Goal: Task Accomplishment & Management: Use online tool/utility

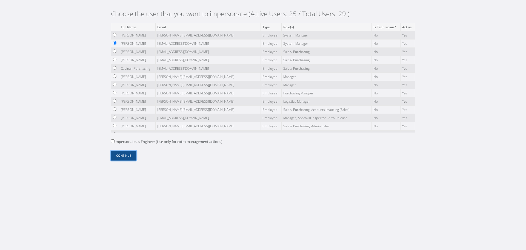
click at [126, 152] on button "Continue" at bounding box center [123, 156] width 25 height 10
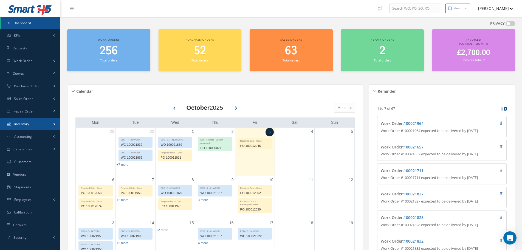
click at [46, 119] on link "Inventory" at bounding box center [30, 124] width 60 height 13
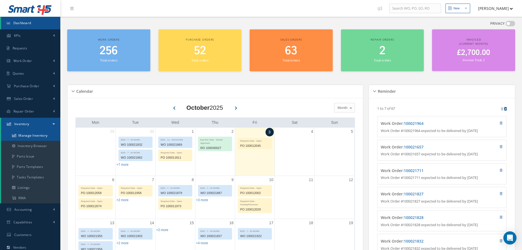
click at [46, 133] on link "Manage Inventory" at bounding box center [30, 135] width 59 height 10
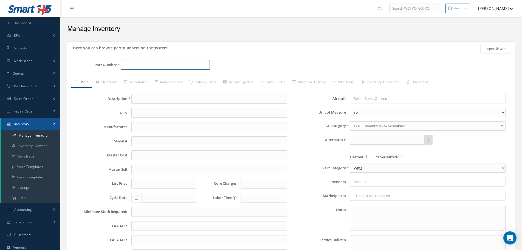
click at [154, 64] on input "Part Number" at bounding box center [165, 65] width 89 height 10
click at [44, 143] on link "Inventory Browser" at bounding box center [30, 146] width 59 height 10
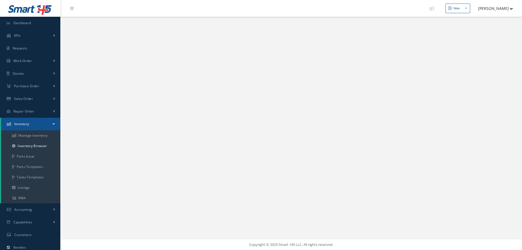
select select "25"
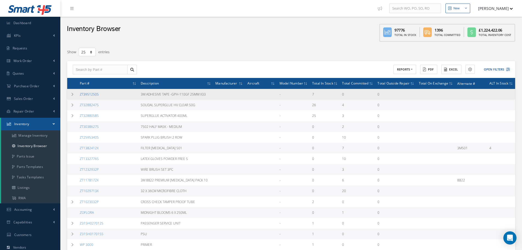
click at [93, 93] on link "ZT3951250S" at bounding box center [89, 94] width 19 height 5
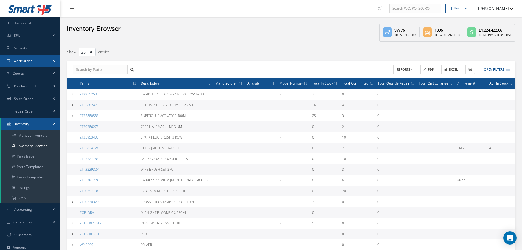
click at [36, 56] on link "Work Order" at bounding box center [30, 61] width 60 height 13
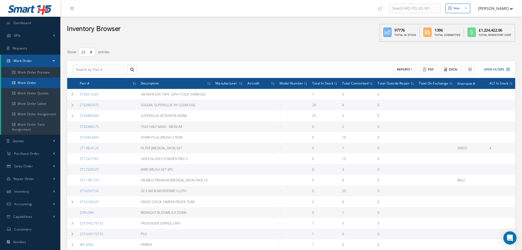
click at [30, 81] on link "Work Order" at bounding box center [30, 83] width 59 height 10
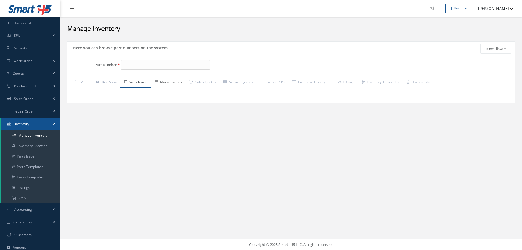
type input "ZT3951250S"
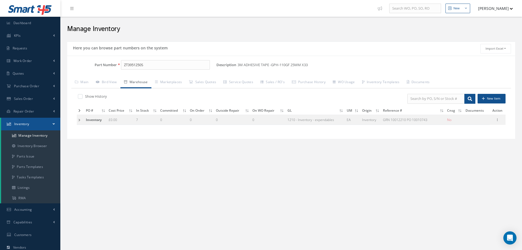
click at [78, 121] on td at bounding box center [80, 120] width 7 height 10
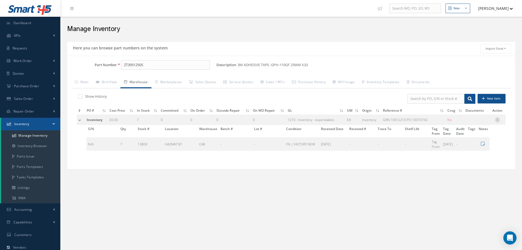
click at [500, 119] on icon at bounding box center [496, 119] width 5 height 4
click at [483, 123] on link "Edit" at bounding box center [471, 123] width 43 height 7
type input "0.00"
type input "GRN 10012210 PO 10010743"
type input "03/18/2025"
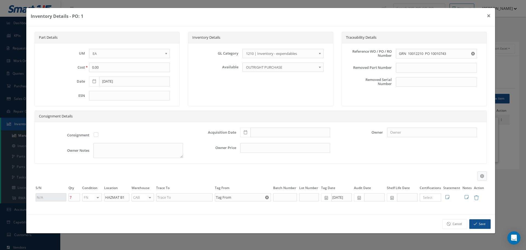
click at [481, 173] on button at bounding box center [482, 175] width 9 height 9
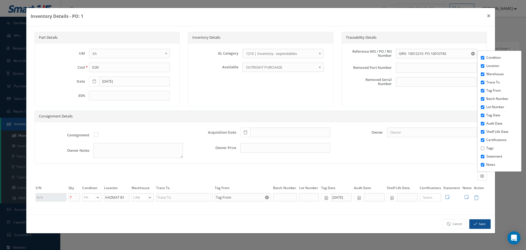
click at [484, 148] on input "Tags" at bounding box center [483, 148] width 4 height 4
checkbox input "true"
click at [428, 148] on div "Consignment Acquisition Date Owner Owner Notes Owner Price" at bounding box center [261, 143] width 452 height 42
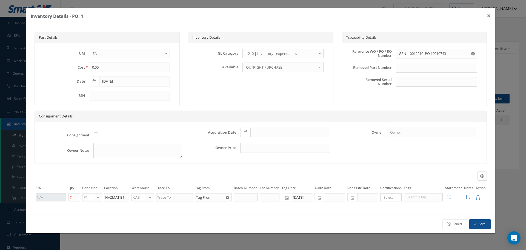
click at [364, 162] on div "Consignment Acquisition Date Owner Owner Notes Owner Price" at bounding box center [261, 143] width 452 height 42
click at [489, 16] on button "×" at bounding box center [489, 15] width 13 height 15
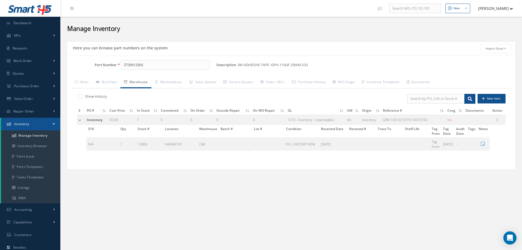
click at [447, 183] on div "Here you can browse part numbers on the system Import Excel to undefined Column…" at bounding box center [290, 113] width 453 height 148
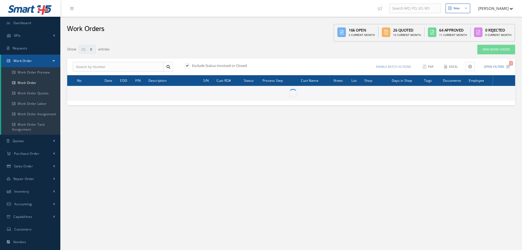
select select "25"
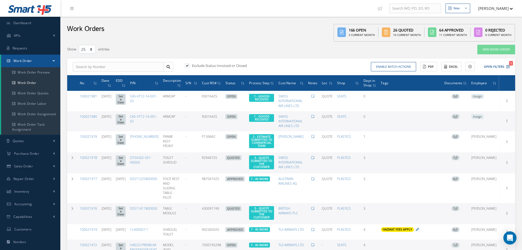
type input "All Work Request"
type input "All Work Performed"
type input "All Status"
type input "WO Part Status"
click at [491, 64] on button "Open Filters 1" at bounding box center [494, 66] width 31 height 9
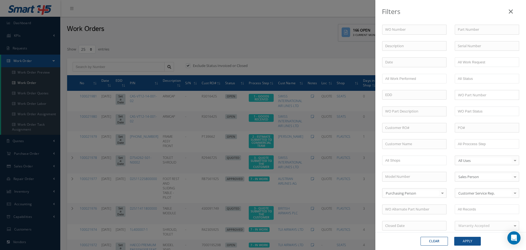
click at [338, 51] on div "Filters WO Number Part Number Description Serial Number - BER CERTIFICATION FIL…" at bounding box center [263, 125] width 526 height 250
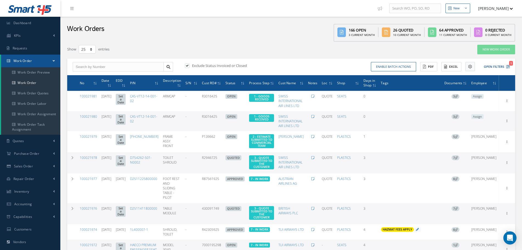
click at [472, 65] on button at bounding box center [469, 66] width 9 height 9
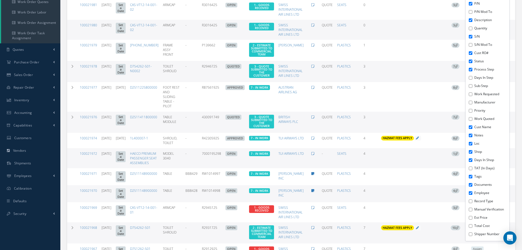
scroll to position [92, 0]
click at [479, 217] on label "Est Price" at bounding box center [491, 217] width 34 height 5
click at [472, 217] on input "Est Price" at bounding box center [470, 217] width 4 height 4
checkbox input "true"
click at [478, 225] on label "Total Cost" at bounding box center [491, 225] width 34 height 5
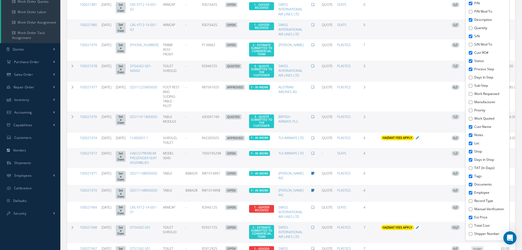
click at [472, 225] on input "Total Cost" at bounding box center [470, 226] width 4 height 4
checkbox input "true"
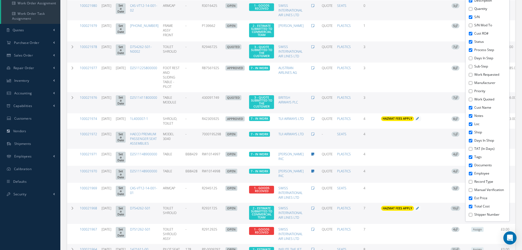
scroll to position [99, 0]
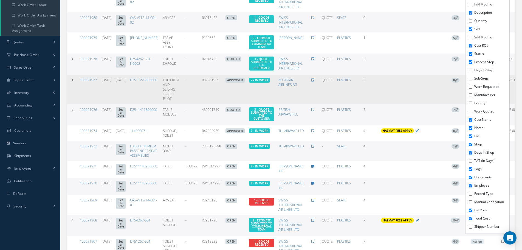
click at [401, 101] on td "Add Tags Add Tags for # 100021977 Search a tag 21G ORDER For use on 21G Orders.…" at bounding box center [409, 90] width 63 height 30
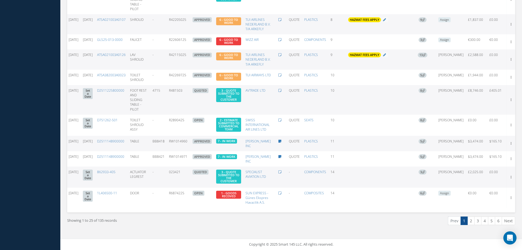
scroll to position [0, 0]
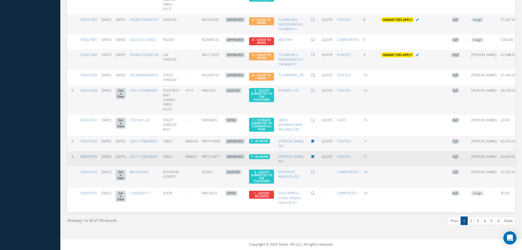
click at [88, 154] on link "100021955" at bounding box center [88, 156] width 17 height 5
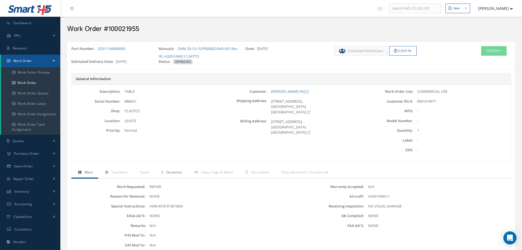
click at [176, 171] on span "Quotation" at bounding box center [174, 172] width 16 height 5
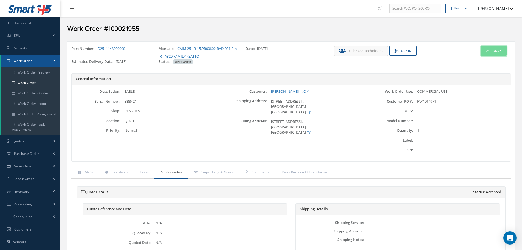
click at [488, 49] on button "Actions" at bounding box center [493, 51] width 25 height 10
click at [484, 59] on link "Edit" at bounding box center [485, 61] width 44 height 7
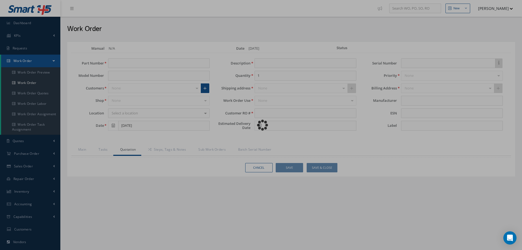
scroll to position [61, 0]
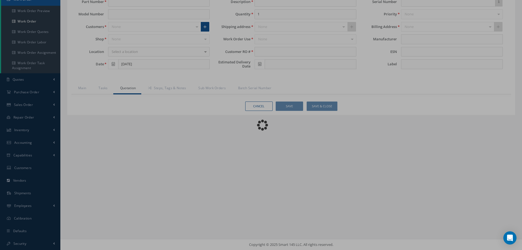
type input "D2511148900000"
type input "[DATE]"
type input "TABLE"
type input "RW1014971"
type input "[DATE]"
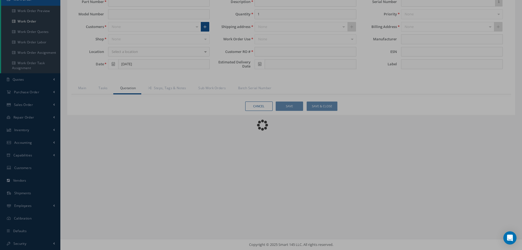
type input "BB8421"
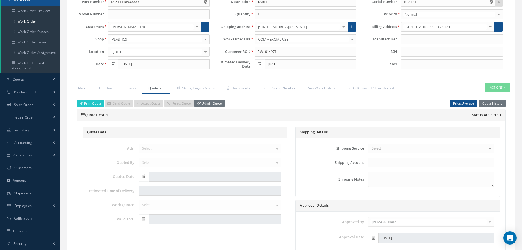
type input "$3,474"
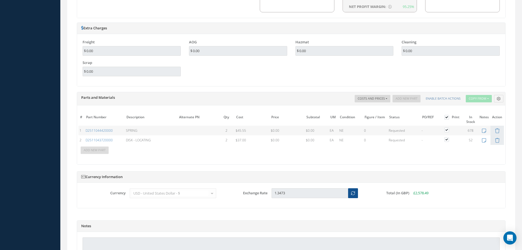
scroll to position [428, 0]
drag, startPoint x: 238, startPoint y: 130, endPoint x: 249, endPoint y: 130, distance: 11.2
click at [249, 130] on div "$45.55" at bounding box center [251, 129] width 33 height 5
click at [236, 99] on div "Description SN Alternate PN Qty Cost Markup Percentage Price UM Condition Repai…" at bounding box center [362, 97] width 285 height 7
click at [105, 131] on link "D2511044420000" at bounding box center [99, 129] width 27 height 5
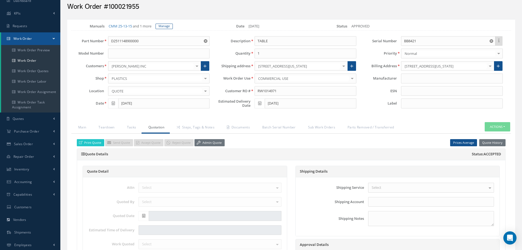
scroll to position [0, 0]
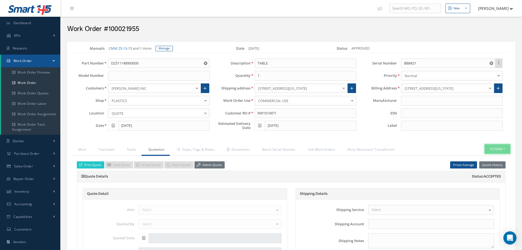
click at [501, 152] on button "Actions" at bounding box center [496, 149] width 25 height 10
click at [487, 171] on link "Part Issue" at bounding box center [489, 172] width 44 height 7
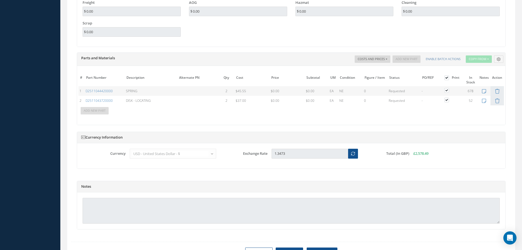
scroll to position [495, 0]
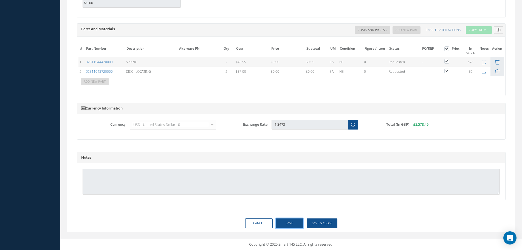
click at [292, 224] on button "Save" at bounding box center [288, 223] width 27 height 10
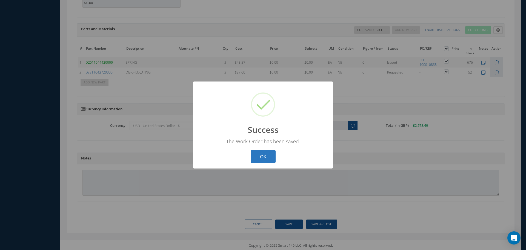
click at [264, 150] on button "OK" at bounding box center [263, 156] width 25 height 13
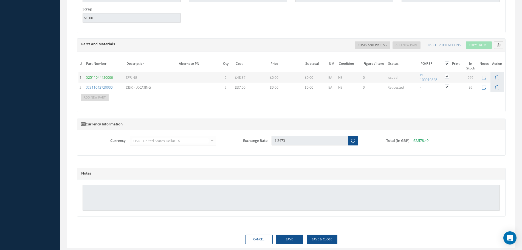
scroll to position [480, 0]
drag, startPoint x: 235, startPoint y: 79, endPoint x: 246, endPoint y: 78, distance: 11.0
click at [246, 78] on div "$48.57" at bounding box center [251, 77] width 33 height 5
drag, startPoint x: 246, startPoint y: 78, endPoint x: 231, endPoint y: 78, distance: 14.8
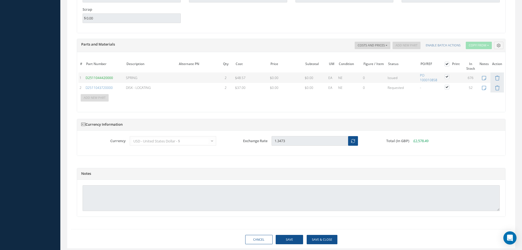
click at [231, 78] on tr "1 D2511044420000 SPRING 2 $48.57 Cost References for: Main PN: D2511044420000 V…" at bounding box center [290, 77] width 425 height 10
click at [286, 236] on button "Save" at bounding box center [288, 240] width 27 height 10
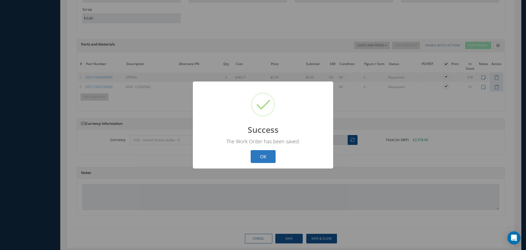
click at [261, 153] on button "OK" at bounding box center [263, 156] width 25 height 13
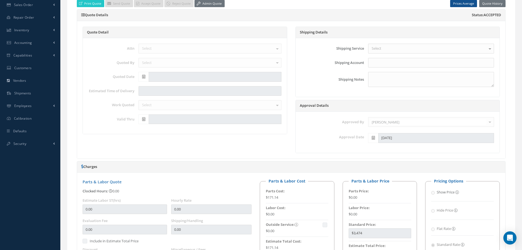
scroll to position [0, 0]
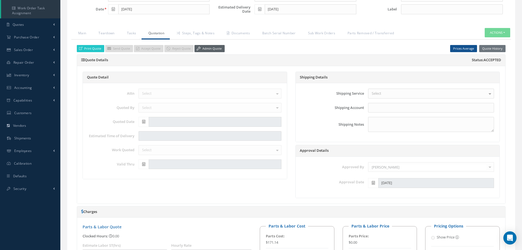
click at [207, 49] on link "Admin Quote" at bounding box center [209, 48] width 30 height 7
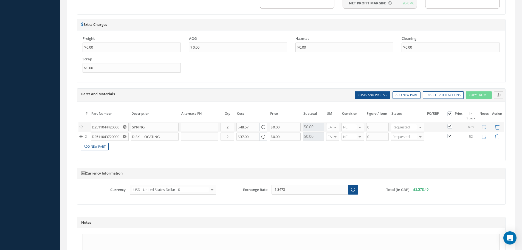
scroll to position [431, 0]
click at [243, 127] on input "48.57" at bounding box center [247, 126] width 23 height 8
type input "45.57"
click at [251, 126] on input "45.57" at bounding box center [247, 126] width 23 height 8
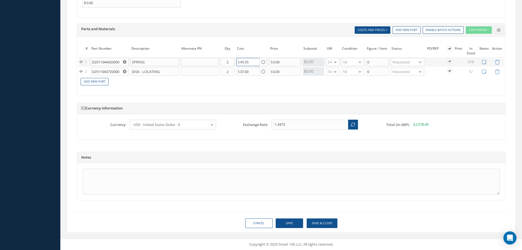
type input "45.55"
click at [292, 224] on button "Save" at bounding box center [288, 223] width 27 height 10
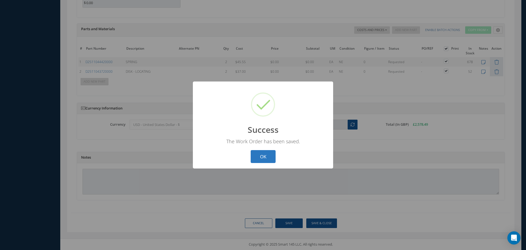
click at [264, 158] on button "OK" at bounding box center [263, 156] width 25 height 13
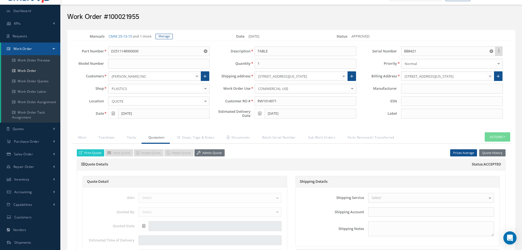
scroll to position [0, 0]
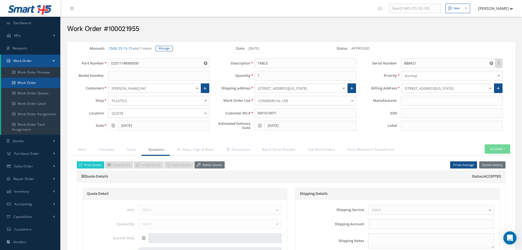
click at [32, 81] on link "Work Order" at bounding box center [30, 83] width 59 height 10
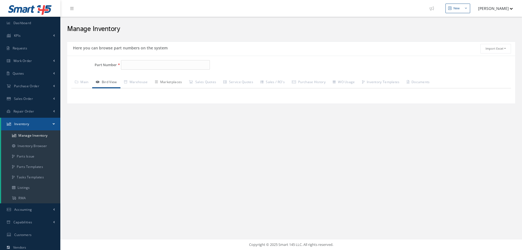
type input "D2511044420000"
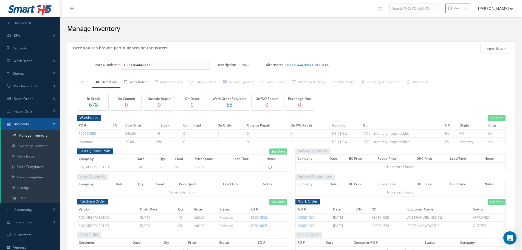
click at [146, 83] on link "Warehouse" at bounding box center [135, 83] width 31 height 12
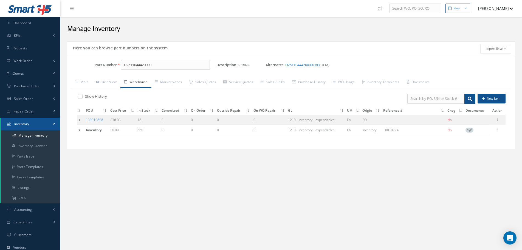
click at [78, 120] on td at bounding box center [80, 120] width 7 height 10
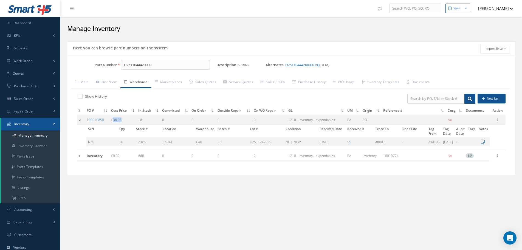
drag, startPoint x: 113, startPoint y: 120, endPoint x: 124, endPoint y: 120, distance: 11.8
click at [124, 120] on td "£36.05" at bounding box center [122, 120] width 27 height 10
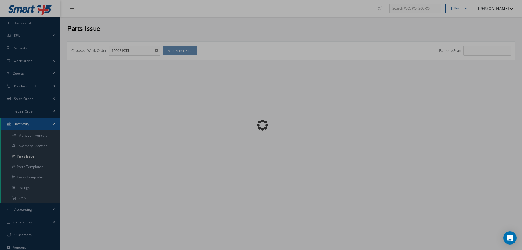
checkbox input "false"
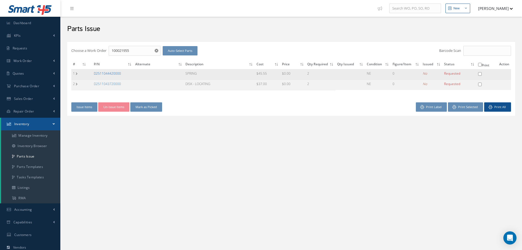
click at [113, 72] on link "D2511044420000" at bounding box center [107, 73] width 27 height 5
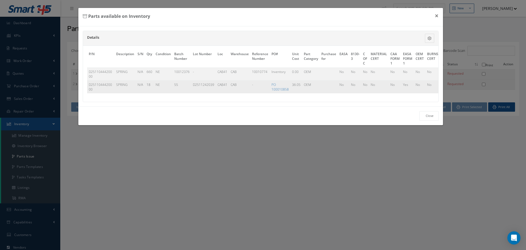
scroll to position [0, 159]
click at [428, 84] on link "Select" at bounding box center [432, 84] width 9 height 5
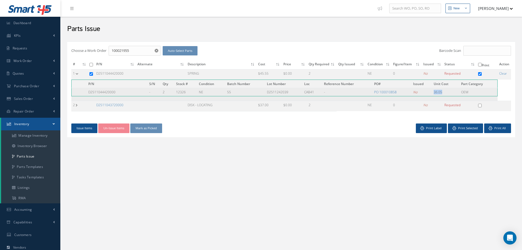
drag, startPoint x: 433, startPoint y: 94, endPoint x: 451, endPoint y: 93, distance: 17.6
click at [451, 93] on td "36.05" at bounding box center [445, 92] width 27 height 8
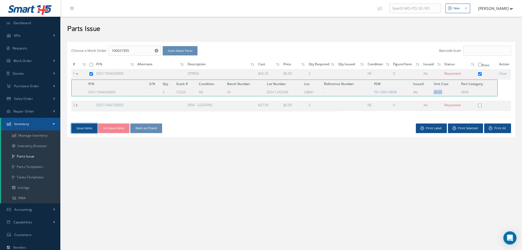
click at [81, 127] on button "Issue Items" at bounding box center [84, 128] width 26 height 10
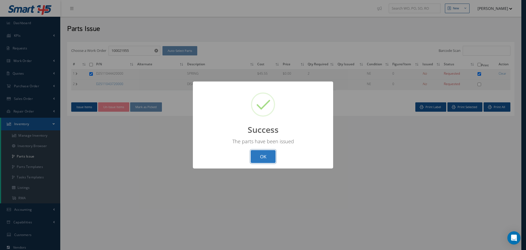
click at [260, 151] on button "OK" at bounding box center [263, 156] width 25 height 13
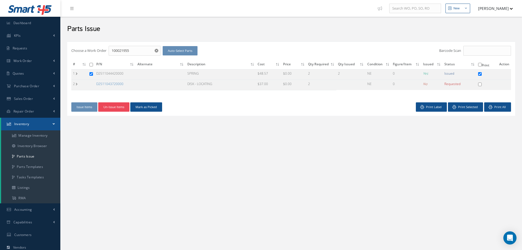
click at [117, 108] on button "Un-Issue Items" at bounding box center [113, 107] width 31 height 10
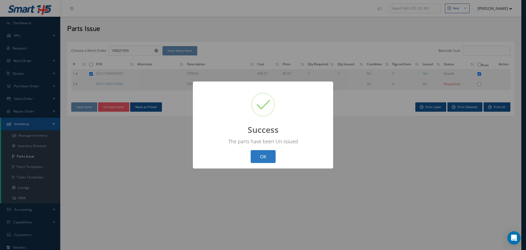
click at [259, 156] on button "OK" at bounding box center [263, 156] width 25 height 13
checkbox input "false"
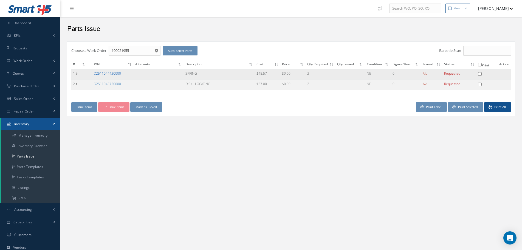
click at [111, 74] on link "D2511044420000" at bounding box center [107, 73] width 27 height 5
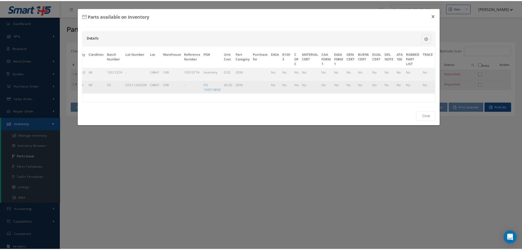
scroll to position [0, 0]
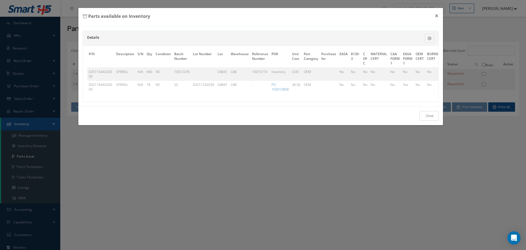
click at [420, 121] on link "Close" at bounding box center [429, 116] width 19 height 10
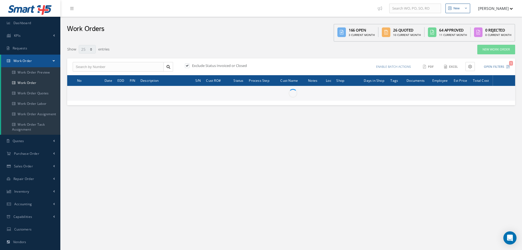
select select "25"
type input "All Work Request"
type input "All Work Performed"
type input "All Status"
type input "WO Part Status"
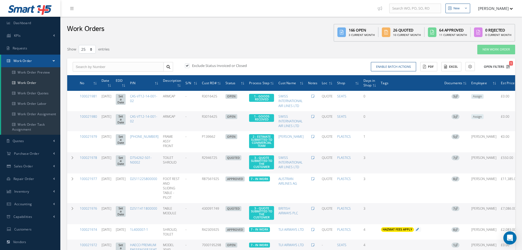
click at [503, 65] on button "Open Filters 1" at bounding box center [494, 66] width 31 height 9
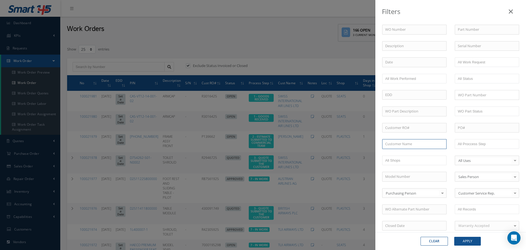
click at [429, 143] on input "text" at bounding box center [414, 144] width 64 height 10
click at [424, 155] on div "TUI AIRWAYS LTD" at bounding box center [414, 153] width 58 height 5
type input "TUI AIRWAYS LTD"
click at [464, 240] on button "Apply" at bounding box center [467, 241] width 27 height 9
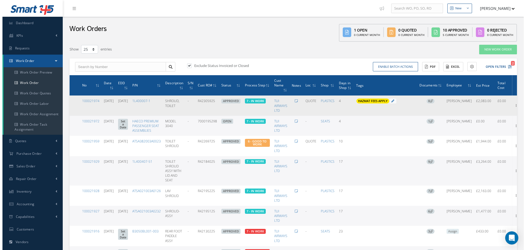
scroll to position [0, 7]
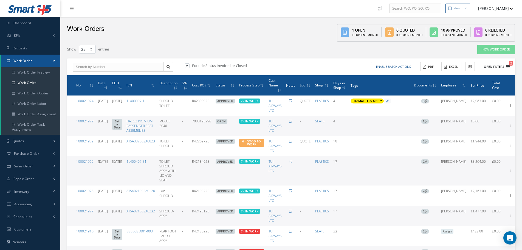
click at [488, 70] on button "Open Filters 2" at bounding box center [494, 66] width 31 height 9
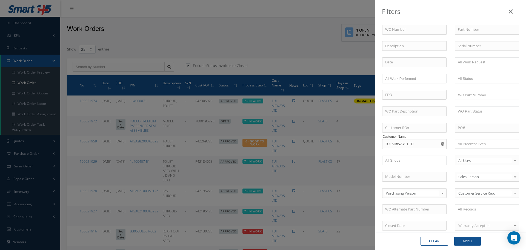
click at [511, 10] on icon at bounding box center [511, 11] width 4 height 7
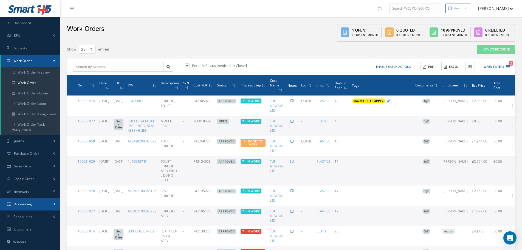
click at [39, 202] on link "Accounting" at bounding box center [30, 204] width 60 height 13
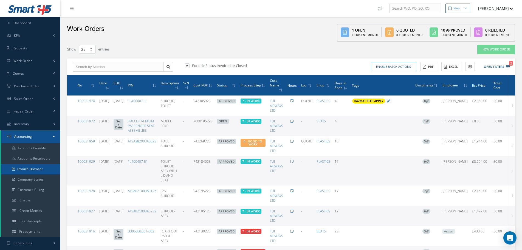
click at [38, 169] on link "Invoice Browser" at bounding box center [30, 169] width 59 height 10
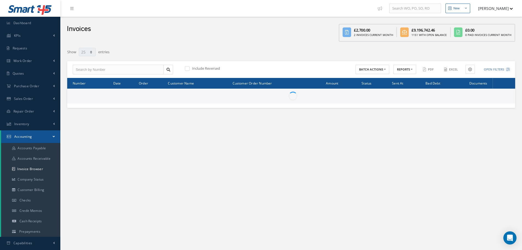
select select "25"
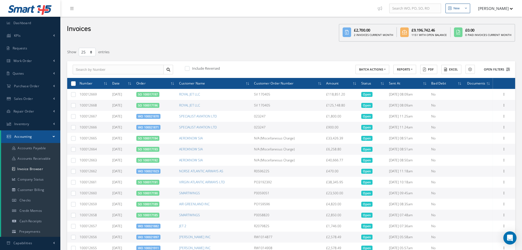
click at [505, 71] on button "Open Filters" at bounding box center [494, 69] width 31 height 9
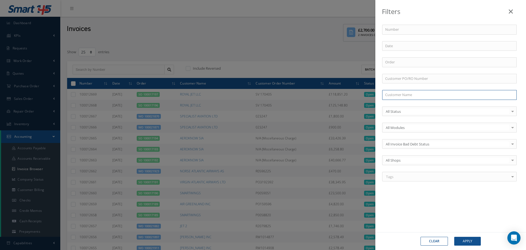
click at [409, 90] on input "text" at bounding box center [449, 95] width 135 height 10
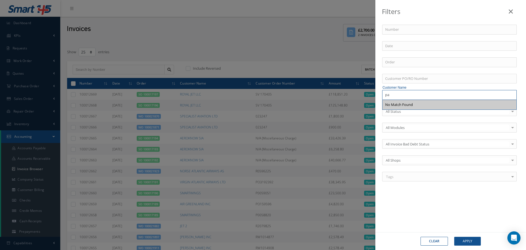
type input "p"
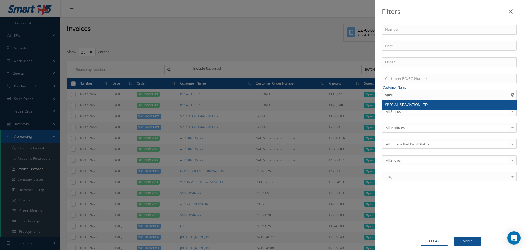
click at [411, 103] on span "SPECIALIST AVIATION LTD" at bounding box center [406, 104] width 42 height 5
type input "SPECIALIST AVIATION LTD"
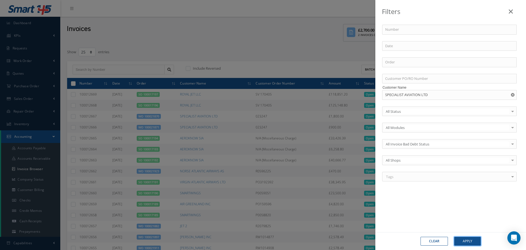
click at [466, 237] on button "Apply" at bounding box center [467, 241] width 27 height 9
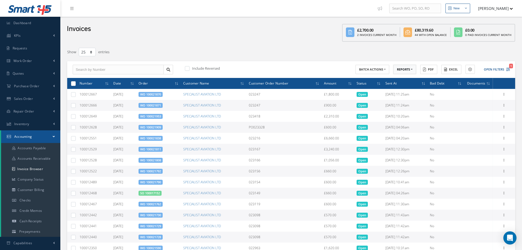
click at [403, 69] on button "REPORTS" at bounding box center [404, 70] width 23 height 10
click at [420, 116] on link "Invoices Total by Customer" at bounding box center [415, 117] width 44 height 12
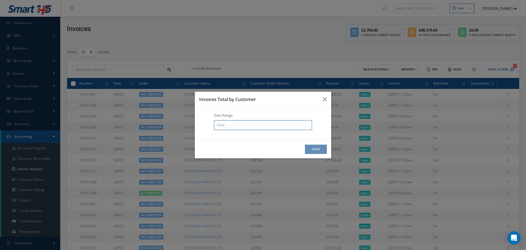
click at [230, 125] on input at bounding box center [263, 125] width 98 height 10
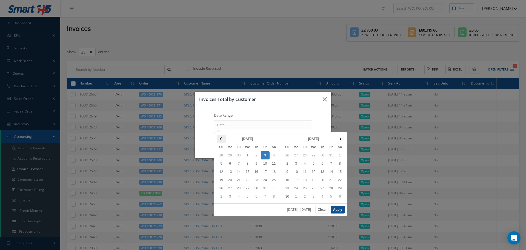
click at [222, 138] on span at bounding box center [221, 138] width 3 height 3
click at [341, 139] on th at bounding box center [340, 139] width 9 height 8
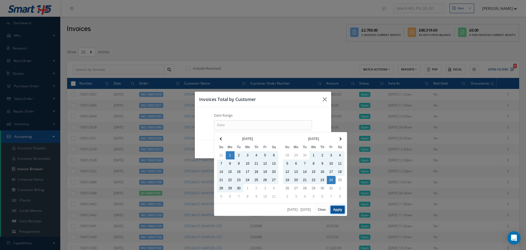
click at [339, 210] on button "Apply" at bounding box center [338, 210] width 14 height 8
type input "[DATE] - [DATE]"
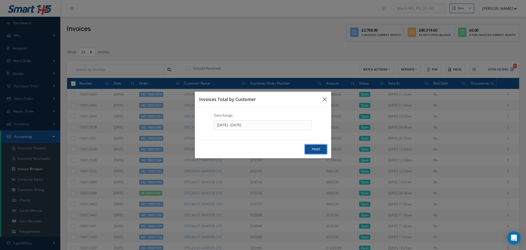
click at [315, 152] on button "print" at bounding box center [316, 149] width 22 height 10
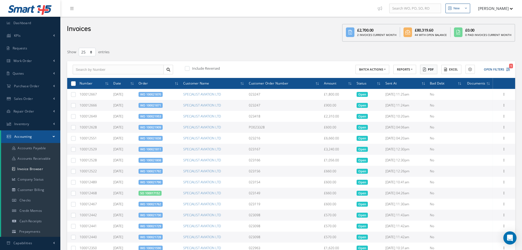
click at [433, 73] on button "PDF" at bounding box center [428, 70] width 17 height 10
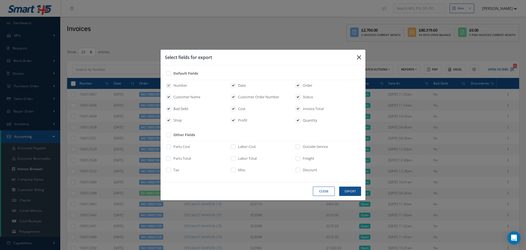
click at [358, 56] on icon "button" at bounding box center [359, 57] width 4 height 7
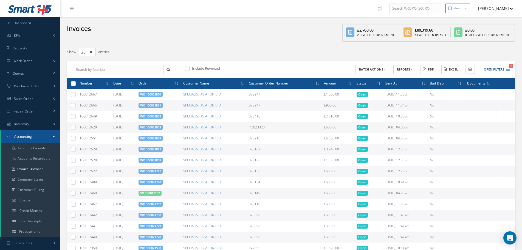
click at [300, 51] on div "Show 10 25 50 100 entries" at bounding box center [196, 52] width 266 height 10
click at [57, 141] on link "Accounting" at bounding box center [30, 136] width 59 height 13
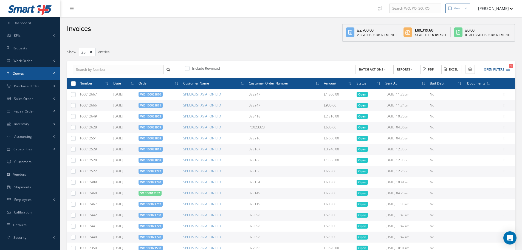
click at [46, 75] on link "Quotes" at bounding box center [30, 73] width 60 height 13
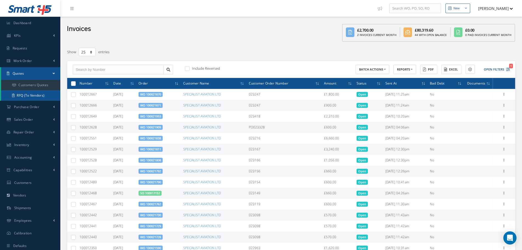
click at [41, 95] on link "RFQ (To Vendors)" at bounding box center [30, 95] width 59 height 10
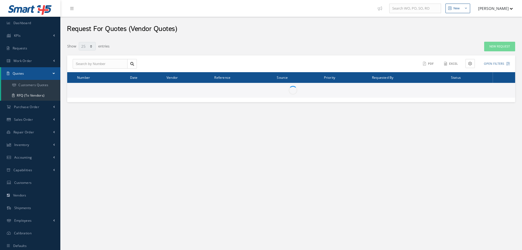
select select "25"
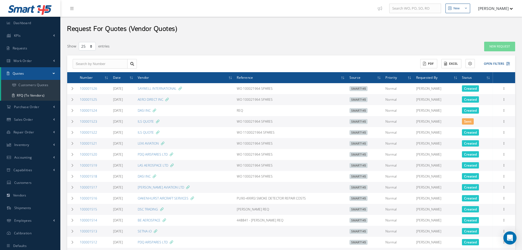
click at [331, 118] on td "WO 100021964 SPARES" at bounding box center [290, 121] width 112 height 11
click at [489, 46] on link "New Request" at bounding box center [499, 47] width 31 height 10
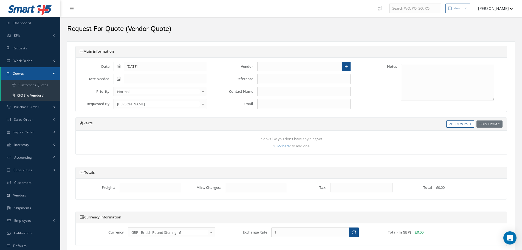
click at [46, 74] on link "Quotes" at bounding box center [30, 73] width 59 height 13
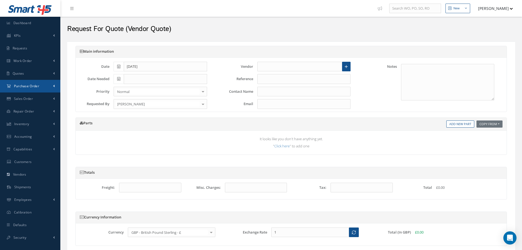
click at [40, 81] on link "Purchase Order" at bounding box center [30, 86] width 60 height 13
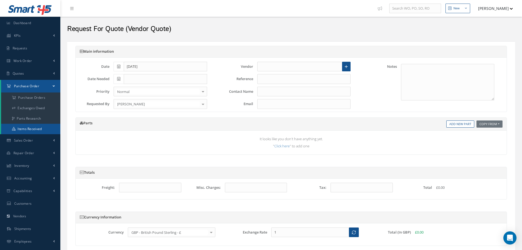
click at [40, 124] on link "Items Received" at bounding box center [30, 129] width 59 height 10
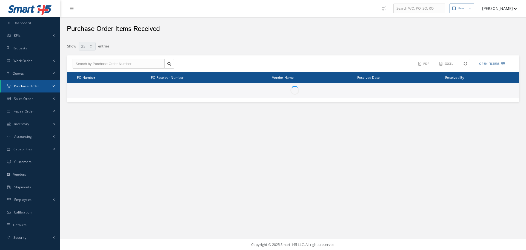
select select "25"
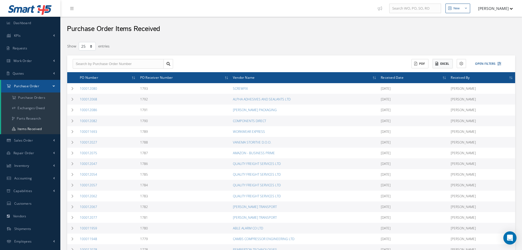
click at [442, 62] on button "Excel" at bounding box center [442, 64] width 20 height 10
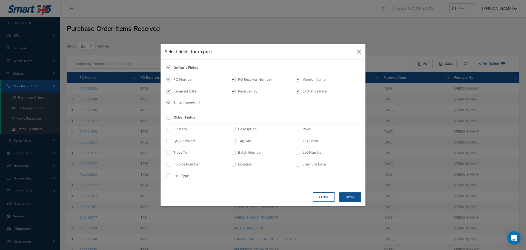
click at [301, 127] on label at bounding box center [300, 130] width 1 height 8
click at [300, 128] on input "checkbox" at bounding box center [299, 131] width 4 height 6
checkbox input "true"
click at [177, 140] on label "Qty Received" at bounding box center [183, 140] width 23 height 5
click at [171, 140] on input "checkbox" at bounding box center [169, 142] width 4 height 6
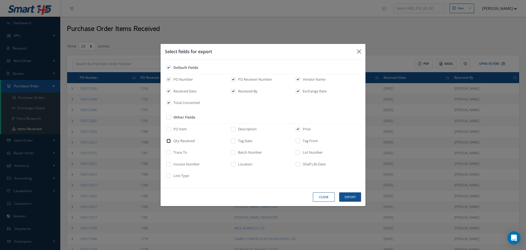
checkbox input "true"
click at [359, 50] on icon "button" at bounding box center [359, 51] width 4 height 7
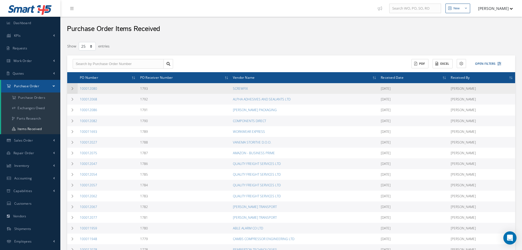
click at [73, 89] on icon at bounding box center [72, 88] width 4 height 3
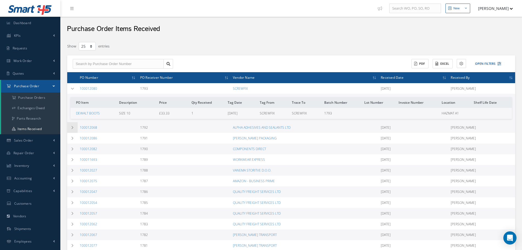
click at [73, 123] on td at bounding box center [72, 127] width 10 height 11
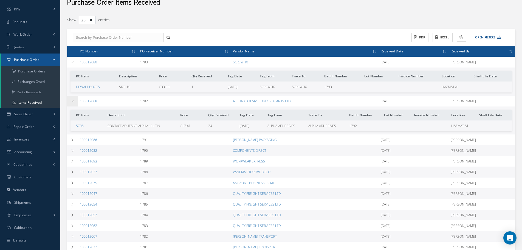
scroll to position [38, 0]
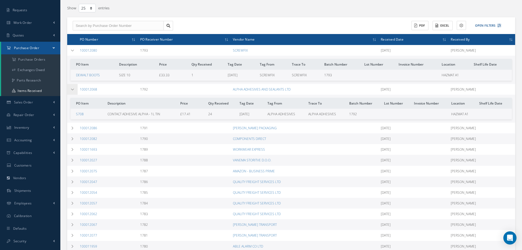
click at [73, 123] on td at bounding box center [72, 128] width 10 height 11
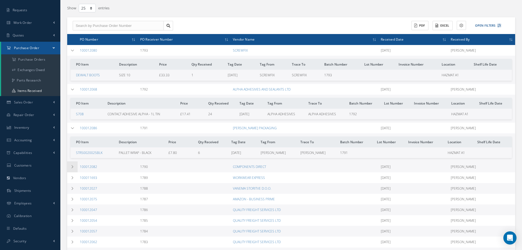
click at [70, 164] on td at bounding box center [72, 166] width 10 height 11
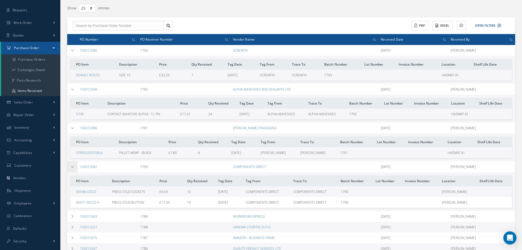
scroll to position [90, 0]
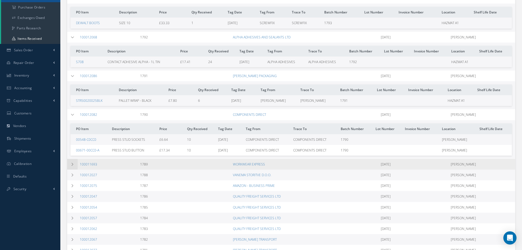
click at [72, 163] on icon at bounding box center [72, 164] width 4 height 3
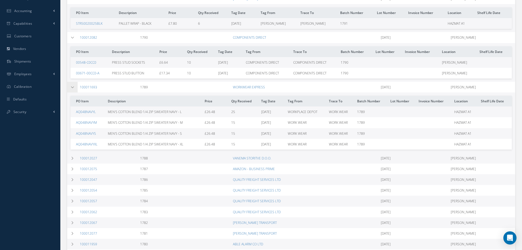
scroll to position [168, 0]
click at [72, 158] on icon at bounding box center [72, 156] width 4 height 3
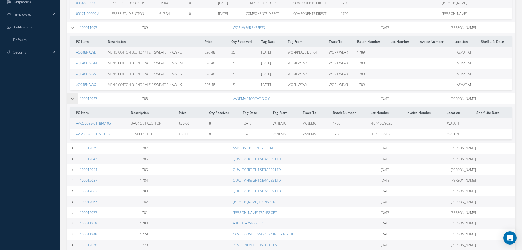
scroll to position [227, 0]
drag, startPoint x: 180, startPoint y: 122, endPoint x: 197, endPoint y: 121, distance: 17.3
click at [197, 121] on td "€80.00" at bounding box center [191, 122] width 30 height 11
drag, startPoint x: 105, startPoint y: 97, endPoint x: 76, endPoint y: 96, distance: 29.6
click at [0, 0] on tr "100012027 1788 VANEMA STORITVE D.O.O. 10/03/2025 Timothy Boston PO Item Descrip…" at bounding box center [0, 0] width 0 height 0
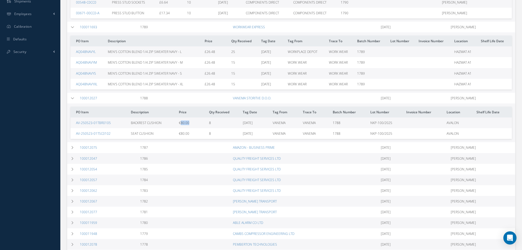
copy tr "100012027"
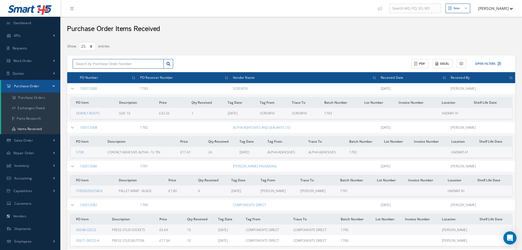
click at [118, 64] on input "text" at bounding box center [118, 64] width 91 height 10
paste input "100012027"
type input "100012027"
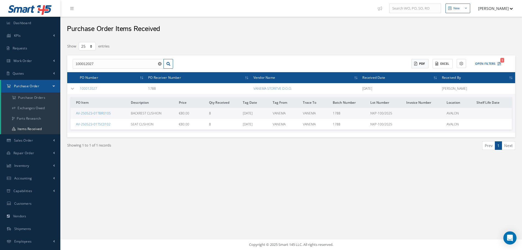
click at [419, 62] on button "PDF" at bounding box center [419, 64] width 17 height 10
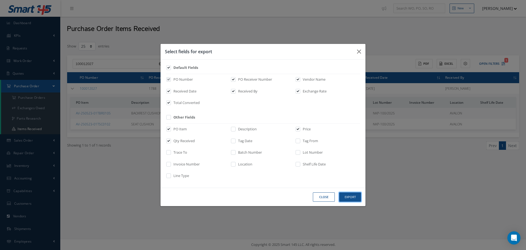
click at [343, 198] on button "Export" at bounding box center [350, 197] width 22 height 10
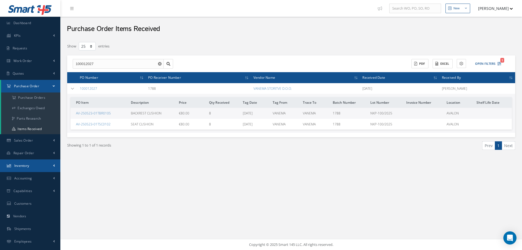
click at [38, 165] on link "Inventory" at bounding box center [30, 165] width 60 height 13
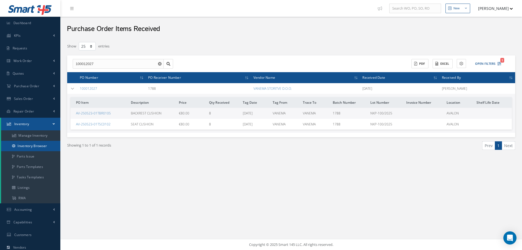
click at [39, 148] on link "Inventory Browser" at bounding box center [30, 146] width 59 height 10
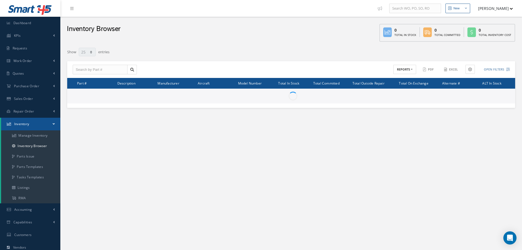
select select "25"
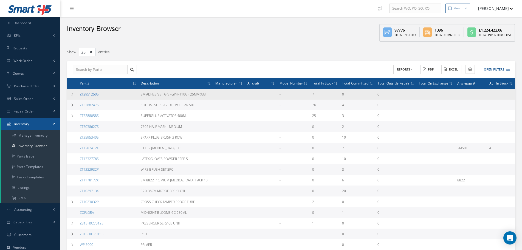
click at [96, 93] on link "ZT3951250S" at bounding box center [89, 94] width 19 height 5
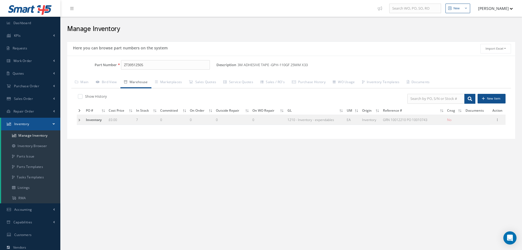
click at [79, 120] on td at bounding box center [80, 120] width 7 height 10
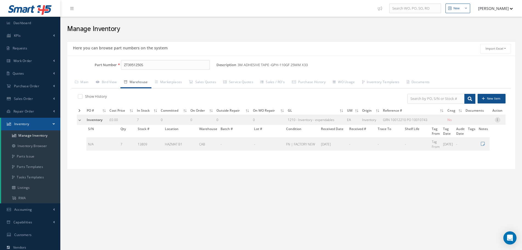
click at [498, 119] on icon at bounding box center [496, 119] width 5 height 4
click at [481, 124] on link "Edit" at bounding box center [471, 123] width 43 height 7
type input "0.00"
type input "[DATE]"
type input "GRN 10012210 PO 10010743"
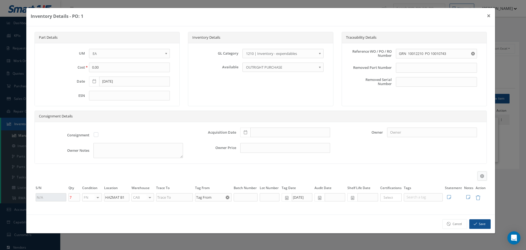
click at [483, 174] on icon at bounding box center [482, 176] width 4 height 4
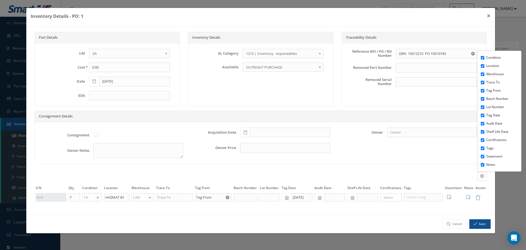
click at [488, 148] on label "Tags" at bounding box center [503, 148] width 34 height 5
click at [485, 148] on input "Tags" at bounding box center [483, 148] width 4 height 4
click at [486, 147] on li "Tags" at bounding box center [503, 148] width 36 height 8
click at [483, 147] on input "Tags" at bounding box center [483, 148] width 4 height 4
checkbox input "true"
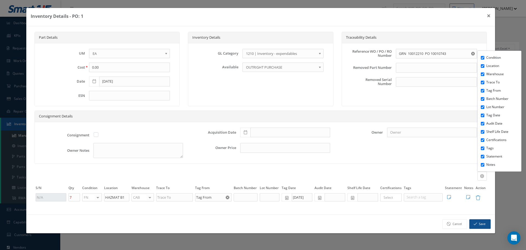
click at [402, 174] on div "Condition Location Warehouse Trace To Tag From Batch Number Lot Number Tag Date…" at bounding box center [260, 175] width 461 height 9
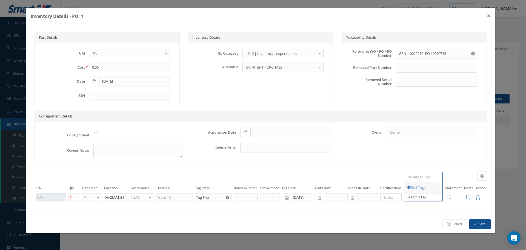
click at [420, 201] on div at bounding box center [423, 197] width 39 height 8
click at [377, 149] on div "Consignment Acquisition Date Owner Owner Notes Owner Price" at bounding box center [261, 143] width 452 height 42
click at [454, 222] on link "Cancel" at bounding box center [455, 224] width 25 height 10
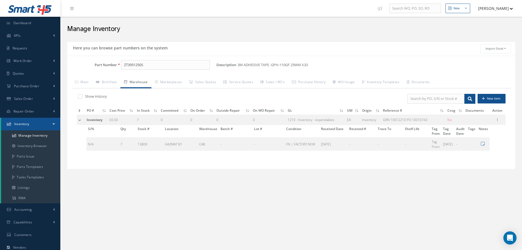
click at [263, 32] on h2 "Manage Inventory" at bounding box center [291, 29] width 448 height 8
click at [247, 36] on div "Manage Inventory" at bounding box center [290, 28] width 461 height 22
click at [237, 35] on div "Manage Inventory" at bounding box center [291, 27] width 456 height 16
click at [183, 32] on h2 "Manage Inventory" at bounding box center [291, 29] width 448 height 8
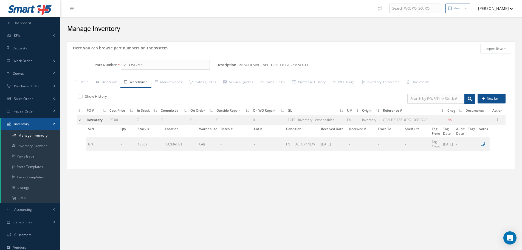
click at [368, 11] on nav "New New Work Order New Purchase Order New Customer Quote New Sales Order New Re…" at bounding box center [290, 8] width 461 height 17
click at [314, 25] on h2 "Manage Inventory" at bounding box center [291, 29] width 448 height 8
click at [274, 40] on div "Here you can browse part numbers on the system Import Excel to undefined Column…" at bounding box center [290, 113] width 453 height 148
click at [255, 33] on div "Manage Inventory" at bounding box center [291, 27] width 456 height 16
click at [298, 35] on div "Manage Inventory" at bounding box center [291, 27] width 456 height 16
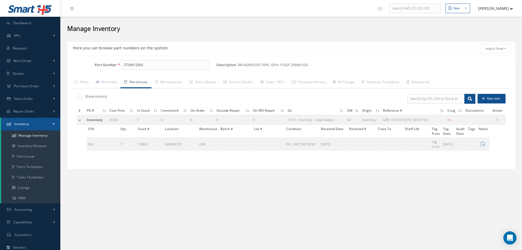
click at [287, 24] on div "Manage Inventory" at bounding box center [291, 27] width 456 height 16
click at [344, 33] on div "Manage Inventory" at bounding box center [291, 27] width 456 height 16
click at [264, 185] on div "Here you can browse part numbers on the system Import Excel to undefined Column…" at bounding box center [290, 113] width 453 height 148
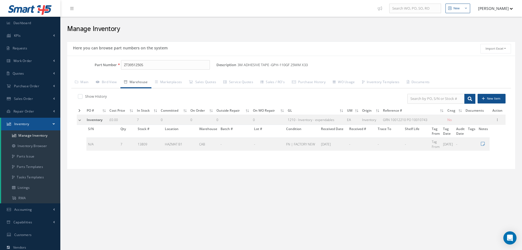
click at [264, 185] on div "Here you can browse part numbers on the system Import Excel to undefined Column…" at bounding box center [290, 113] width 453 height 148
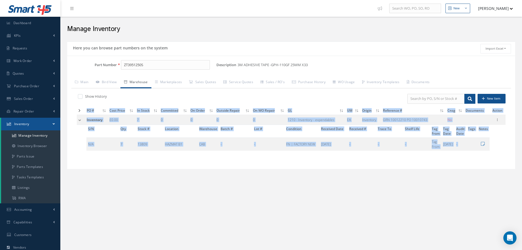
click at [264, 185] on div "Here you can browse part numbers on the system Import Excel to undefined Column…" at bounding box center [290, 113] width 453 height 148
click at [219, 190] on div "New New Work Order New Purchase Order New Customer Quote New Sales Order New Re…" at bounding box center [290, 158] width 461 height 317
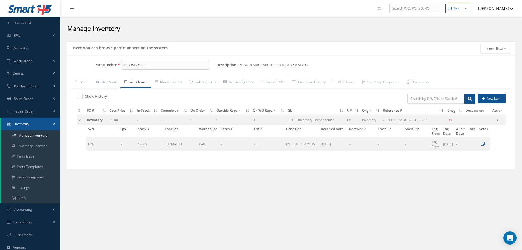
click at [247, 191] on div "New New Work Order New Purchase Order New Customer Quote New Sales Order New Re…" at bounding box center [290, 158] width 461 height 317
click at [46, 143] on link "Inventory Browser" at bounding box center [30, 146] width 59 height 10
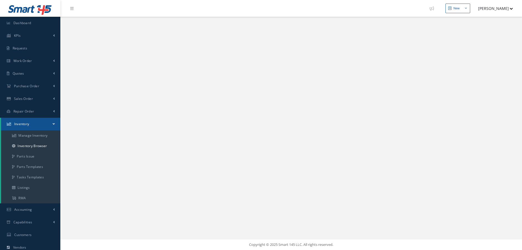
select select "25"
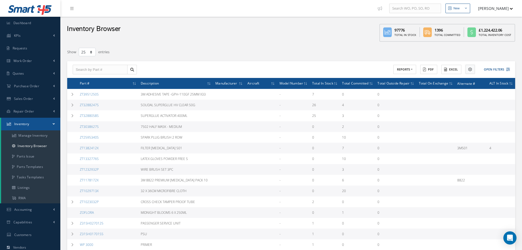
click at [467, 73] on button at bounding box center [469, 69] width 9 height 9
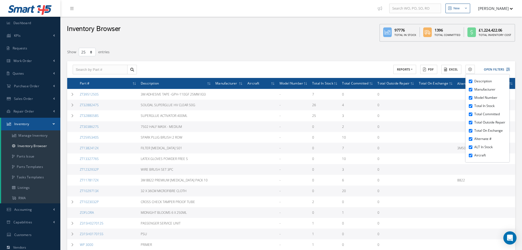
click at [267, 50] on div "Show 10 25 50 100 entries" at bounding box center [196, 52] width 266 height 10
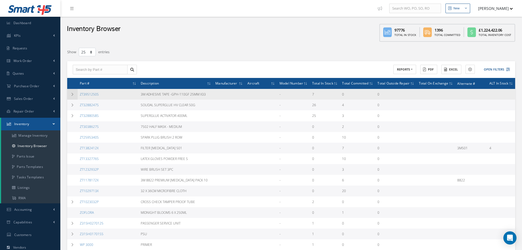
click at [72, 96] on icon at bounding box center [72, 94] width 4 height 3
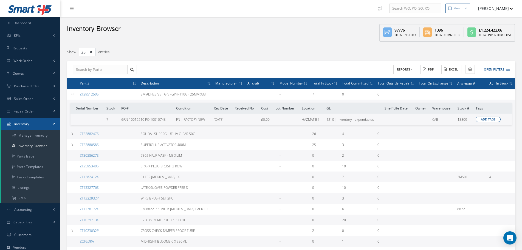
click at [482, 121] on span "Add Tags" at bounding box center [487, 119] width 15 height 5
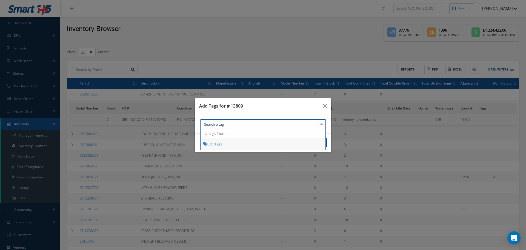
click at [274, 121] on div at bounding box center [263, 124] width 126 height 10
click at [328, 108] on button "button" at bounding box center [324, 105] width 13 height 15
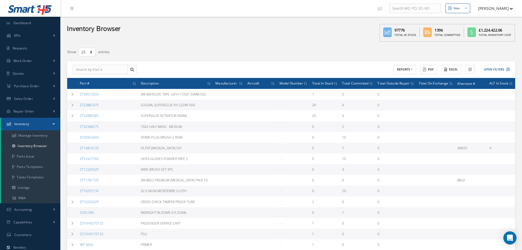
select select "25"
click at [47, 82] on link "Purchase Order" at bounding box center [30, 86] width 60 height 13
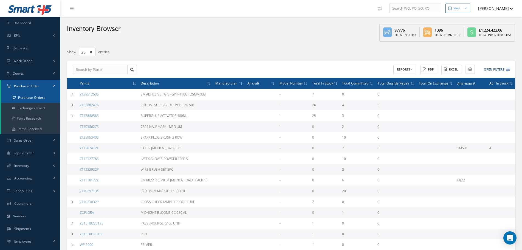
click at [39, 98] on a=1&status_id=2&status_id=3&status_id=5&collapsedFilters"] "Purchase Orders" at bounding box center [30, 97] width 59 height 10
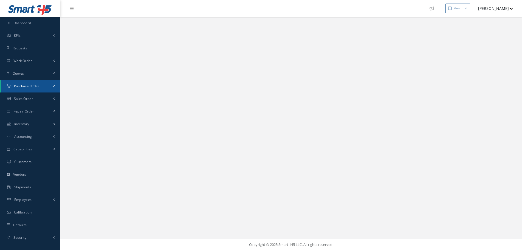
select select "25"
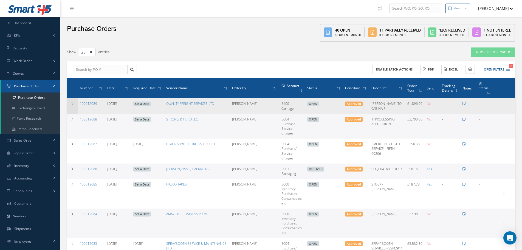
click at [77, 107] on td at bounding box center [72, 105] width 10 height 15
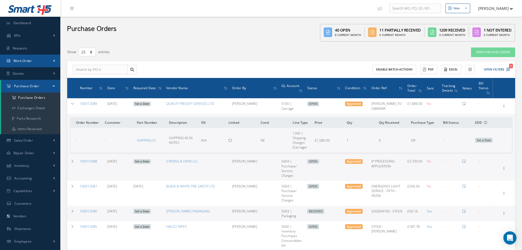
click at [40, 63] on link "Work Order" at bounding box center [30, 61] width 60 height 13
click at [36, 82] on link "Work Order" at bounding box center [30, 83] width 59 height 10
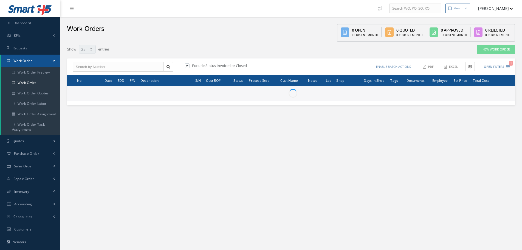
select select "25"
type input "All Work Request"
type input "All Work Performed"
type input "All Status"
type input "WO Part Status"
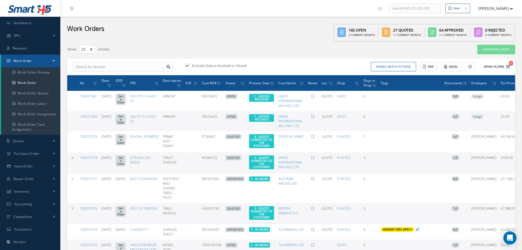
click at [505, 67] on button "Open Filters 1" at bounding box center [494, 66] width 31 height 9
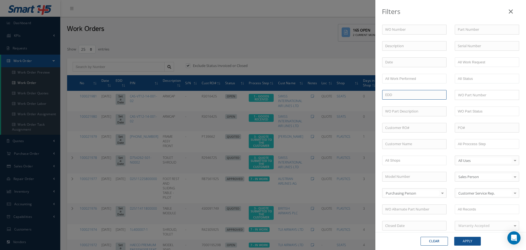
click at [415, 95] on input at bounding box center [414, 95] width 64 height 10
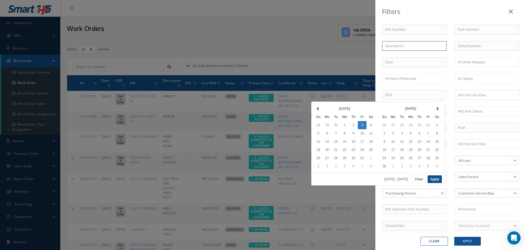
click at [433, 50] on input "text" at bounding box center [414, 46] width 64 height 10
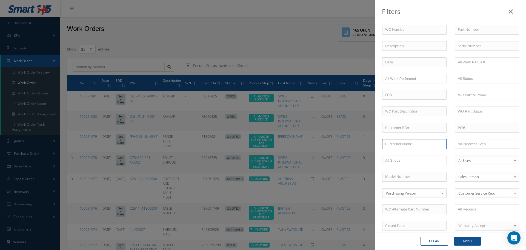
click at [398, 141] on input "text" at bounding box center [414, 144] width 64 height 10
type input "tu"
click at [454, 237] on button "Apply" at bounding box center [467, 241] width 27 height 9
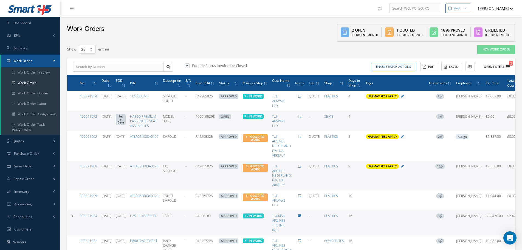
click at [502, 63] on button "Open Filters 2" at bounding box center [494, 66] width 31 height 9
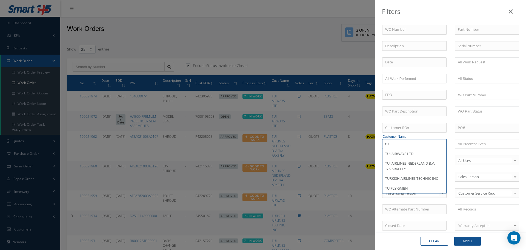
click at [409, 145] on input "tu" at bounding box center [414, 144] width 64 height 10
click at [400, 140] on input "tu" at bounding box center [414, 144] width 64 height 10
click at [419, 134] on div "WO Number Part Number Description Serial Number - BER CERTIFICATION FILE ONLY D…" at bounding box center [450, 187] width 145 height 324
drag, startPoint x: 398, startPoint y: 144, endPoint x: 343, endPoint y: 136, distance: 55.9
click at [343, 136] on div "Filters WO Number Part Number Description Serial Number - BER CERTIFICATION FIL…" at bounding box center [263, 125] width 526 height 250
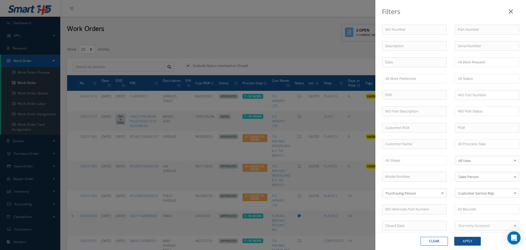
click at [180, 42] on div "Filters WO Number Part Number Description Serial Number - BER CERTIFICATION FIL…" at bounding box center [263, 125] width 526 height 250
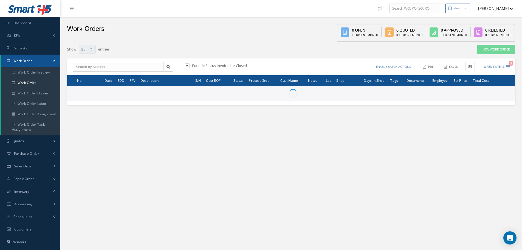
select select "25"
type input "All Work Request"
type input "All Work Performed"
type input "All Status"
type input "WO Part Status"
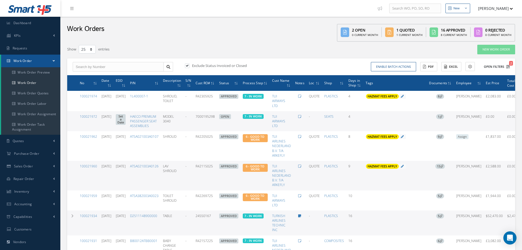
click at [504, 67] on button "Open Filters 2" at bounding box center [494, 66] width 31 height 9
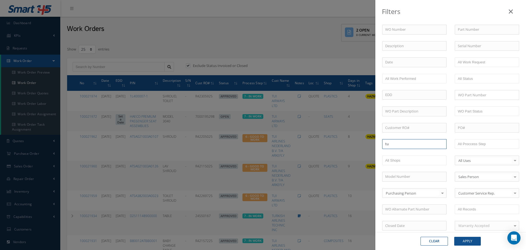
click at [417, 144] on input "tu" at bounding box center [414, 144] width 64 height 10
type input "t"
click at [75, 63] on div "Filters WO Number Part Number Description Serial Number - BER CERTIFICATION FIL…" at bounding box center [263, 125] width 526 height 250
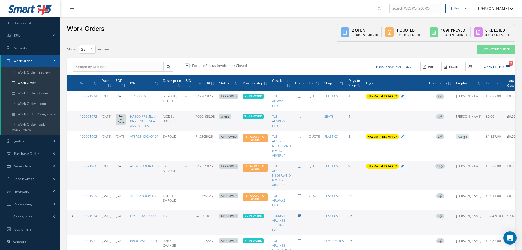
click at [51, 62] on link "Work Order" at bounding box center [30, 61] width 59 height 13
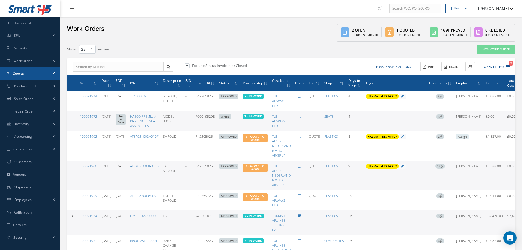
click at [51, 74] on link "Quotes" at bounding box center [30, 73] width 60 height 13
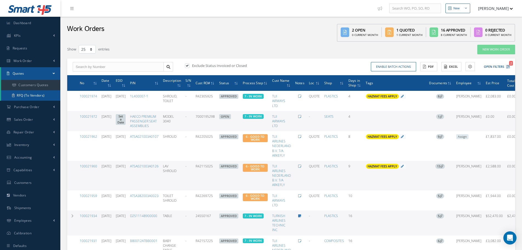
click at [44, 94] on link "RFQ (To Vendors)" at bounding box center [30, 95] width 59 height 10
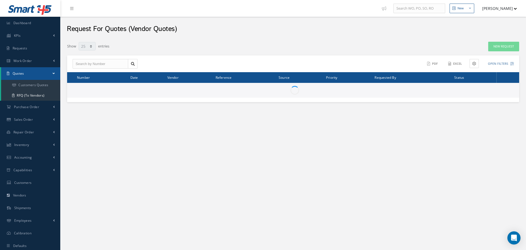
select select "25"
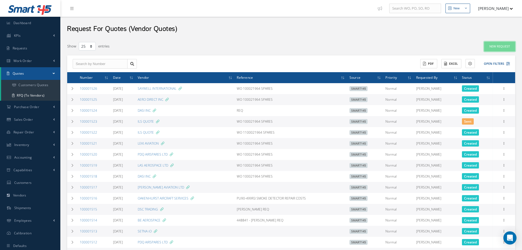
click at [504, 48] on link "New Request" at bounding box center [499, 47] width 31 height 10
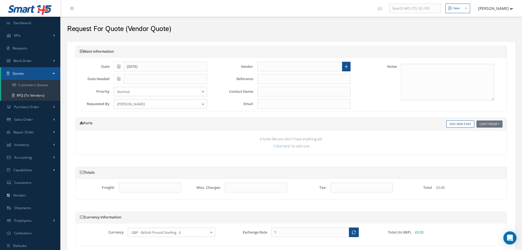
scroll to position [44, 0]
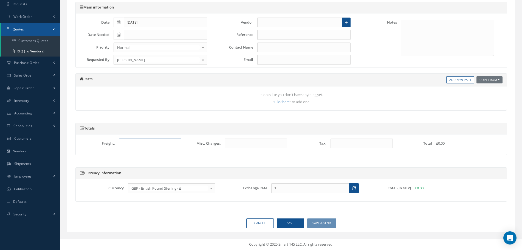
click at [146, 144] on input "text" at bounding box center [150, 143] width 62 height 10
click at [306, 26] on input "text" at bounding box center [299, 23] width 85 height 10
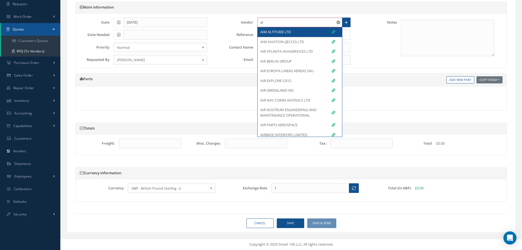
click at [291, 29] on div "AIM ALTITUDE LTD" at bounding box center [299, 32] width 84 height 10
type input "AIM ALTITUDE LTD"
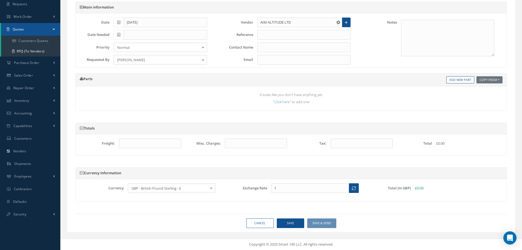
type input "ACCOUNTS INVOICES"
type input "[EMAIL_ADDRESS][DOMAIN_NAME]"
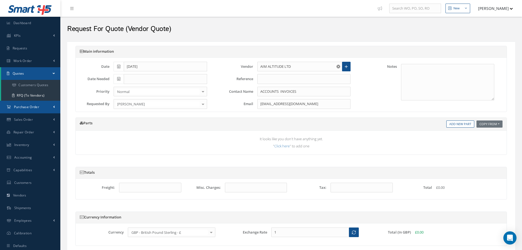
click at [47, 110] on link "Purchase Order" at bounding box center [30, 107] width 60 height 13
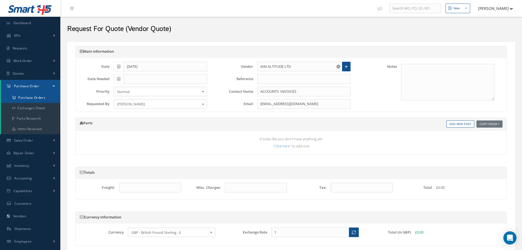
click at [46, 100] on a=1&status_id=2&status_id=3&status_id=5&collapsedFilters"] "Purchase Orders" at bounding box center [30, 97] width 59 height 10
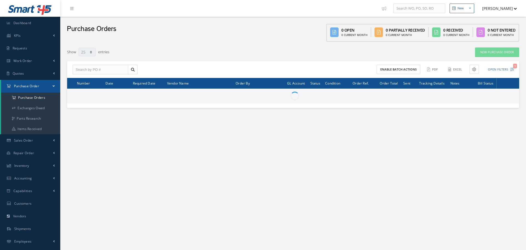
select select "25"
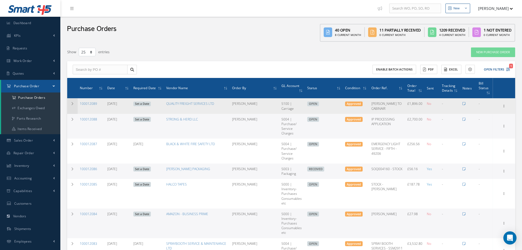
click at [75, 101] on td at bounding box center [72, 105] width 10 height 15
